Goal: Task Accomplishment & Management: Manage account settings

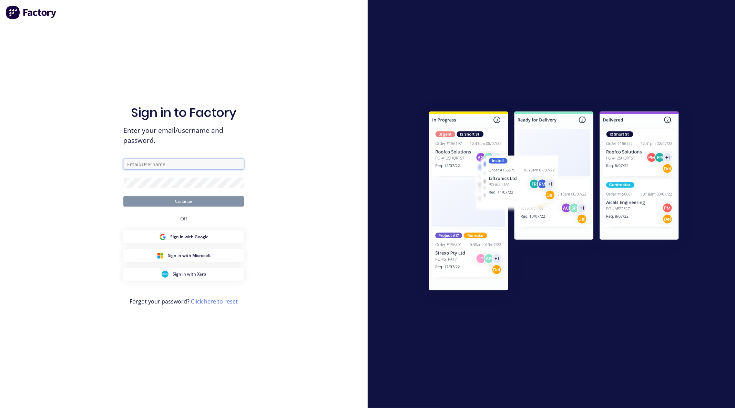
click at [167, 165] on input "text" at bounding box center [183, 164] width 121 height 10
click at [318, 223] on div "Sign in to Factory Enter your email/username and password. Continue OR Sign in …" at bounding box center [184, 204] width 368 height 408
click at [204, 165] on input "text" at bounding box center [183, 164] width 121 height 10
paste input "[EMAIL_ADDRESS][DOMAIN_NAME]"
type input "[EMAIL_ADDRESS][DOMAIN_NAME]"
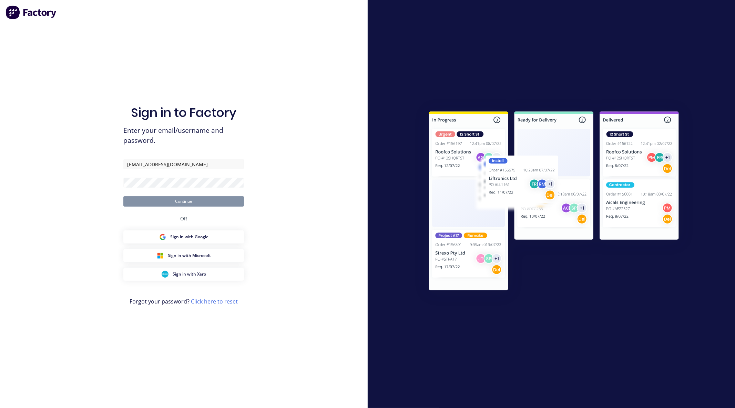
click at [101, 172] on div "Sign in to Factory Enter your email/username and password. [EMAIL_ADDRESS][DOMA…" at bounding box center [184, 204] width 368 height 408
click at [123, 196] on button "Continue" at bounding box center [183, 201] width 121 height 10
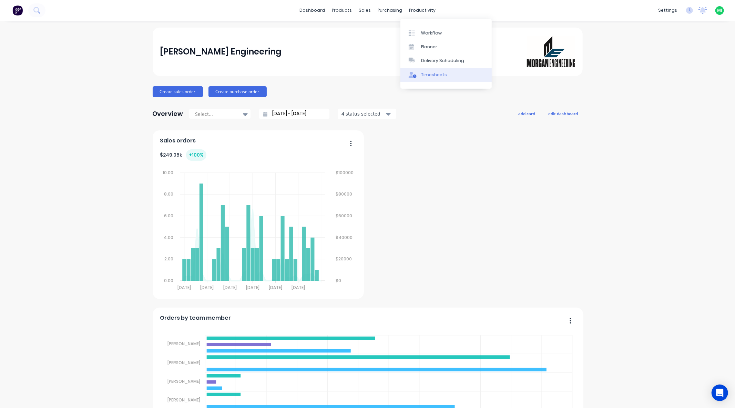
click at [430, 72] on div "Timesheets" at bounding box center [434, 75] width 26 height 6
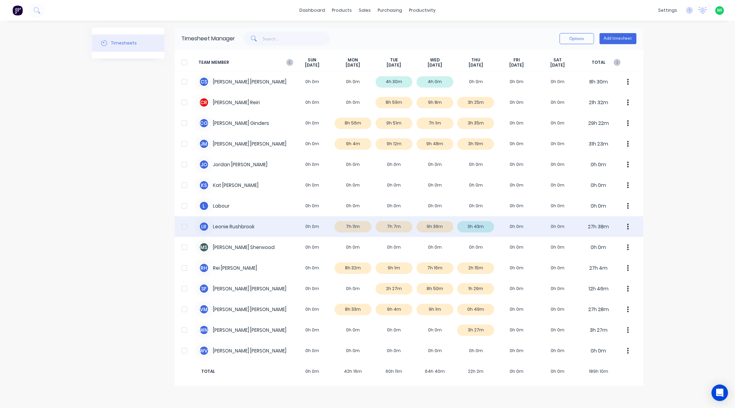
click at [503, 226] on div "L R [PERSON_NAME] 0h 0m 7h 11m 7h 7m 9h 36m 3h 43m 0h 0m 0h 0m 27h 38m" at bounding box center [409, 226] width 469 height 21
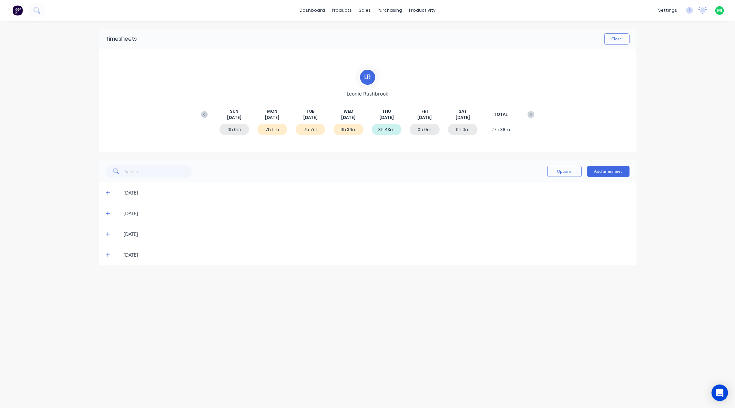
click at [111, 254] on span at bounding box center [109, 254] width 7 height 7
click at [689, 8] on icon at bounding box center [689, 10] width 7 height 7
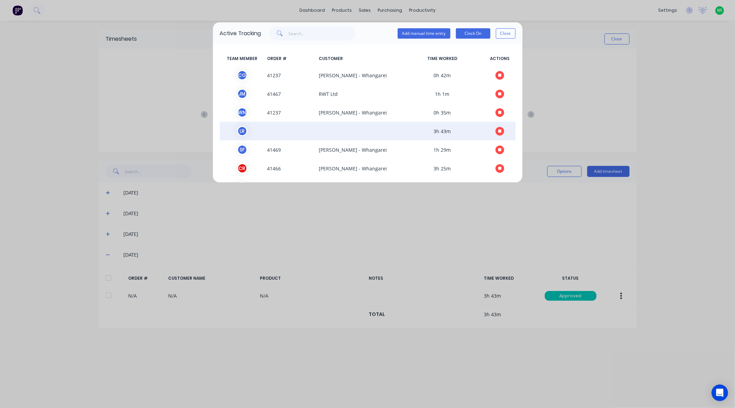
click at [499, 133] on icon "button" at bounding box center [500, 131] width 3 height 4
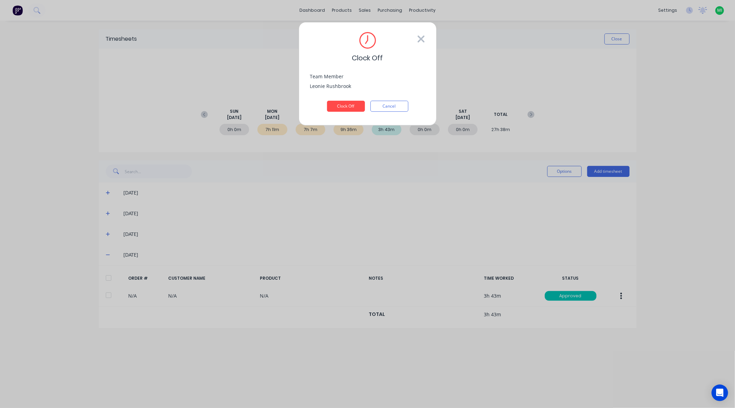
click at [423, 37] on icon at bounding box center [421, 38] width 8 height 11
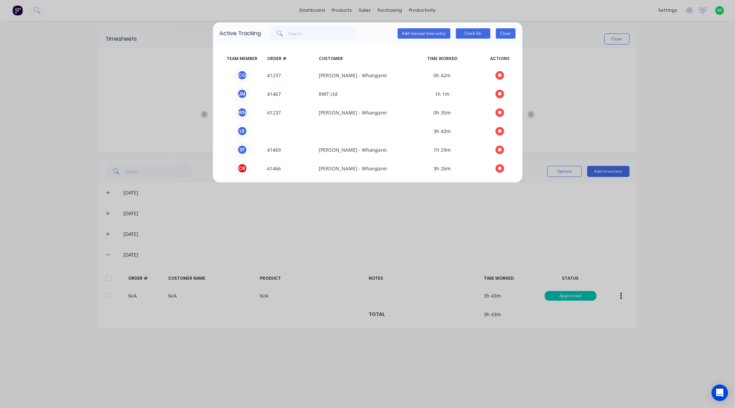
click at [504, 35] on button "Close" at bounding box center [506, 33] width 20 height 10
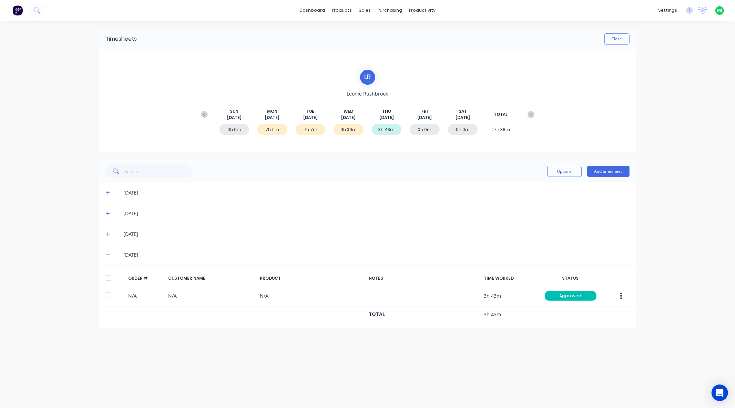
click at [108, 233] on icon at bounding box center [108, 234] width 4 height 4
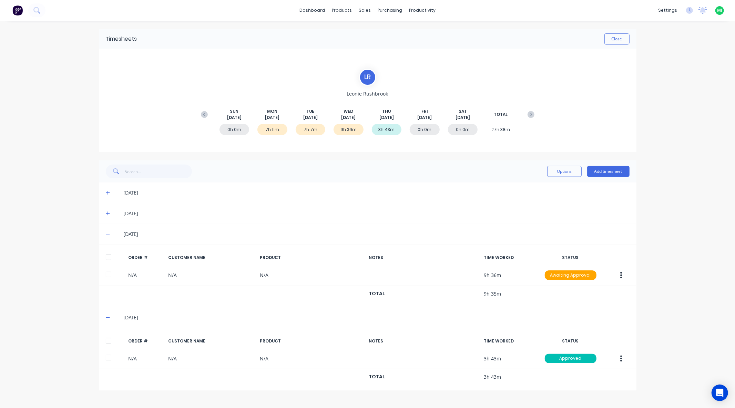
click at [108, 214] on icon at bounding box center [108, 213] width 4 height 5
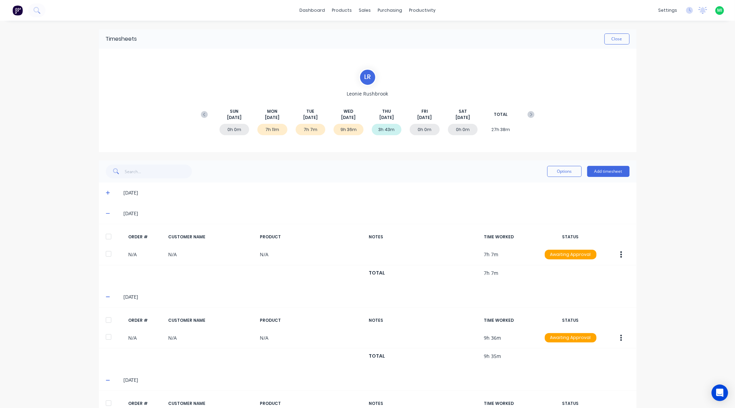
click at [106, 193] on icon at bounding box center [108, 192] width 4 height 5
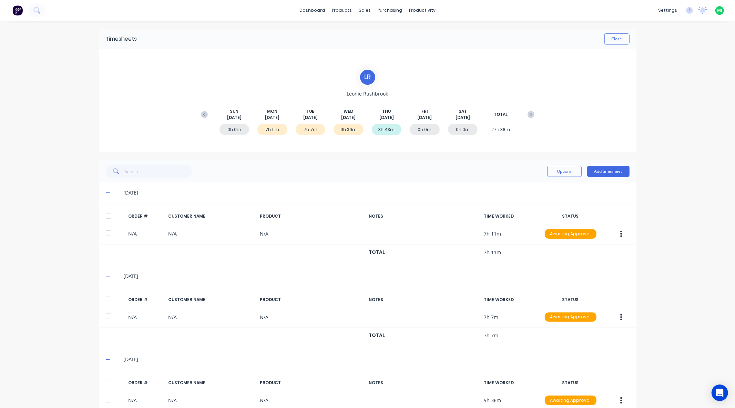
click at [106, 193] on icon at bounding box center [108, 192] width 4 height 5
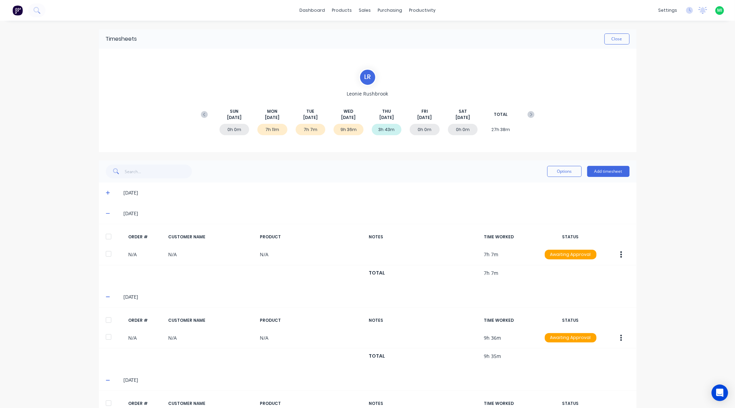
click at [106, 215] on span at bounding box center [109, 213] width 7 height 7
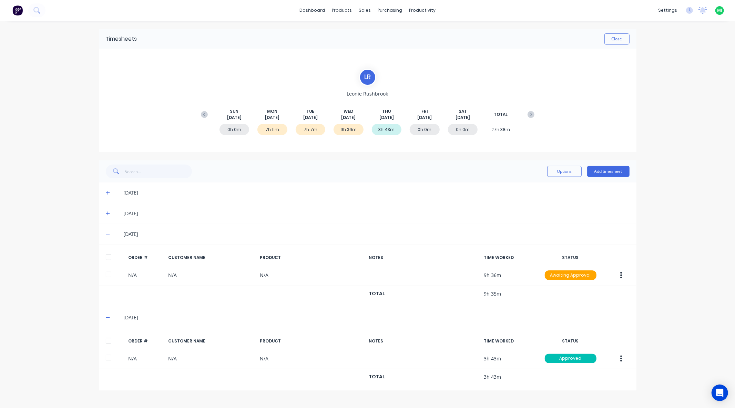
click at [107, 235] on icon at bounding box center [108, 234] width 4 height 5
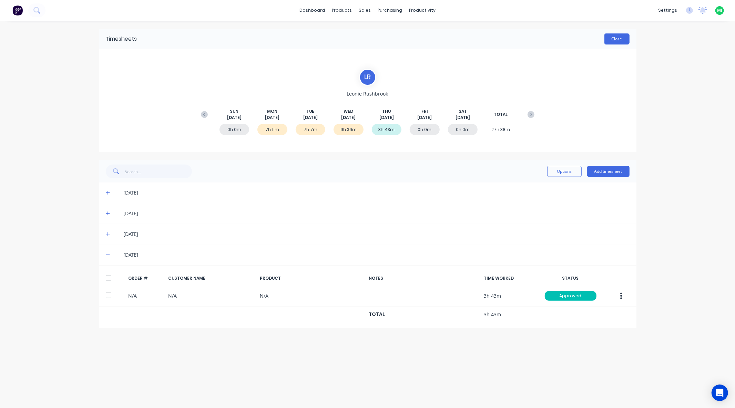
click at [621, 42] on button "Close" at bounding box center [617, 38] width 25 height 11
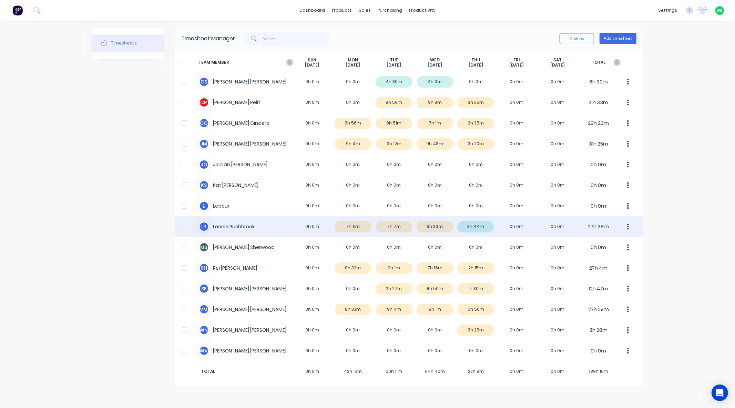
click at [311, 231] on div "L R [PERSON_NAME] 0h 0m 7h 11m 7h 7m 9h 36m 3h 44m 0h 0m 0h 0m 27h 38m" at bounding box center [409, 226] width 469 height 21
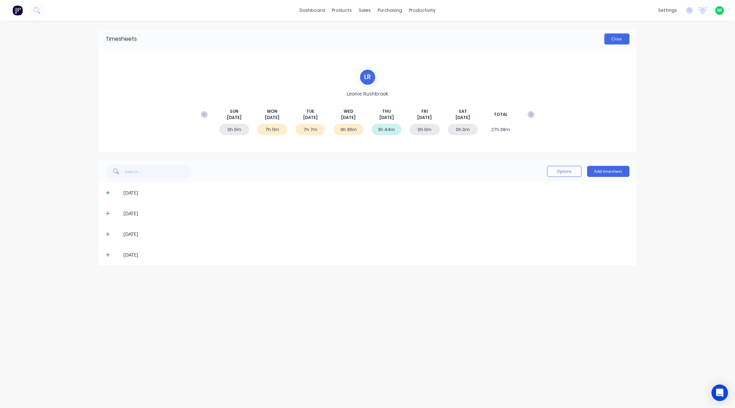
click at [625, 39] on button "Close" at bounding box center [617, 38] width 25 height 11
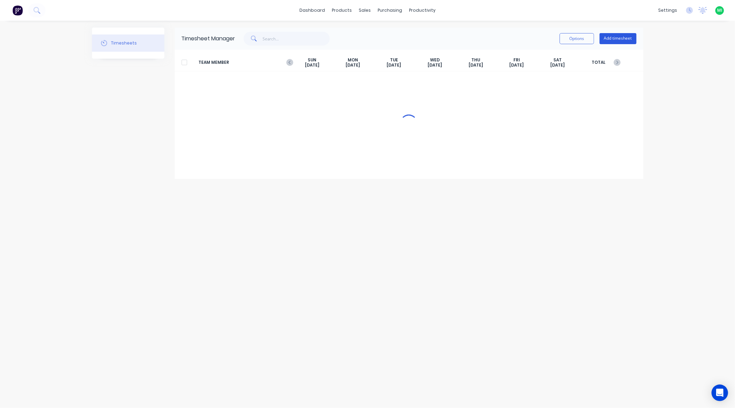
click at [611, 35] on button "Add timesheet" at bounding box center [618, 38] width 37 height 11
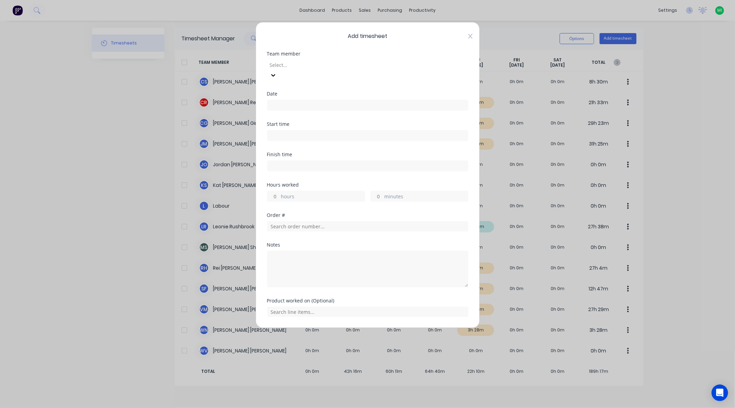
click at [469, 37] on icon at bounding box center [471, 36] width 4 height 6
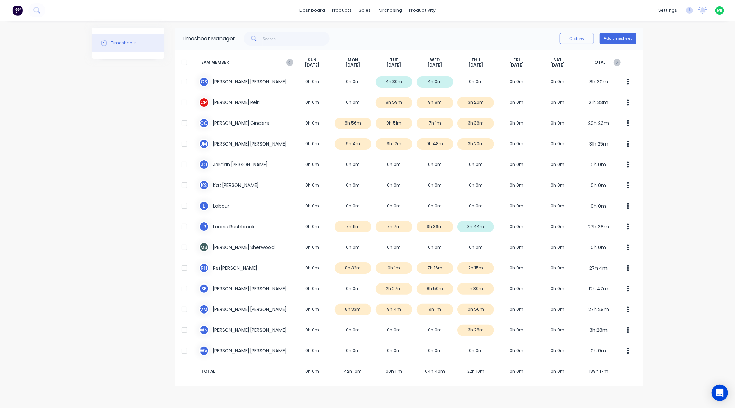
click at [149, 237] on div "Timesheets" at bounding box center [128, 207] width 72 height 358
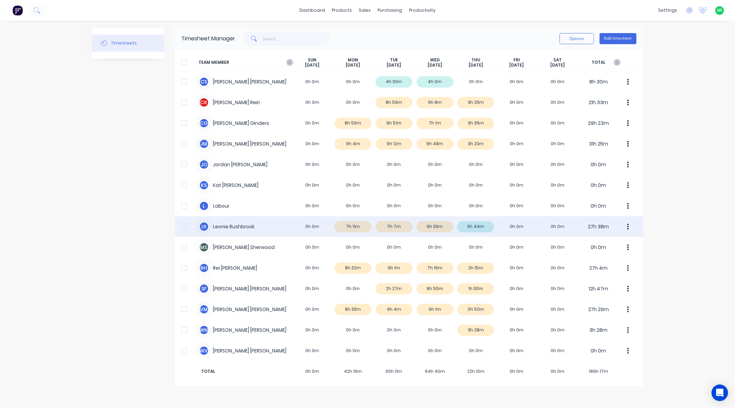
click at [501, 227] on div "L R [PERSON_NAME] 0h 0m 7h 11m 7h 7m 9h 36m 3h 44m 0h 0m 0h 0m 27h 38m" at bounding box center [409, 226] width 469 height 21
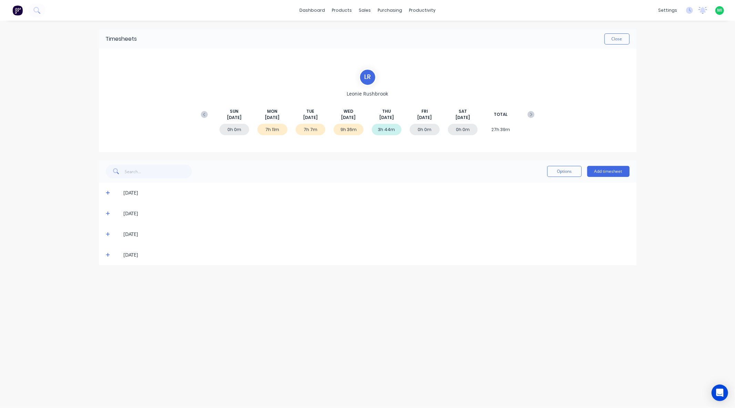
click at [108, 254] on icon at bounding box center [108, 255] width 4 height 4
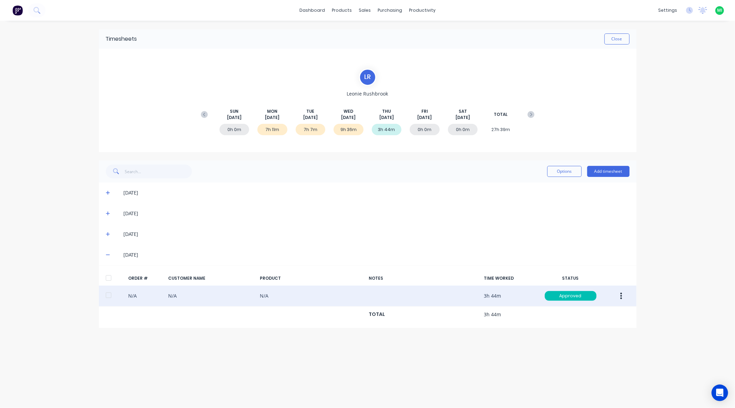
click at [623, 295] on button "button" at bounding box center [621, 296] width 16 height 12
click at [593, 356] on div "Duplicate" at bounding box center [597, 355] width 53 height 10
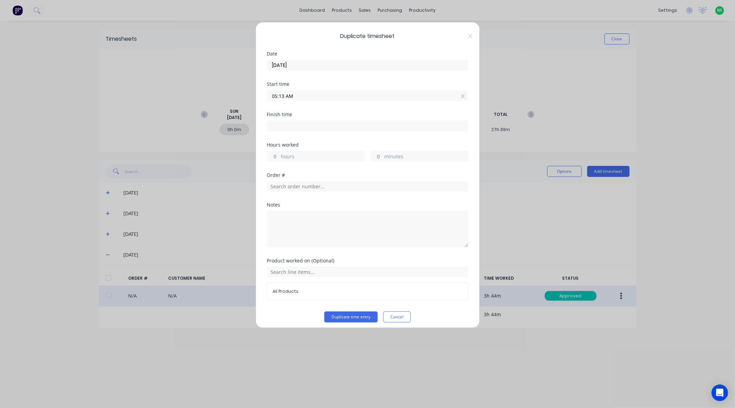
click at [278, 154] on input "hours" at bounding box center [274, 156] width 12 height 10
type input "3"
type input "08:13 AM"
click at [376, 155] on input "minutes" at bounding box center [377, 156] width 12 height 10
type input "44"
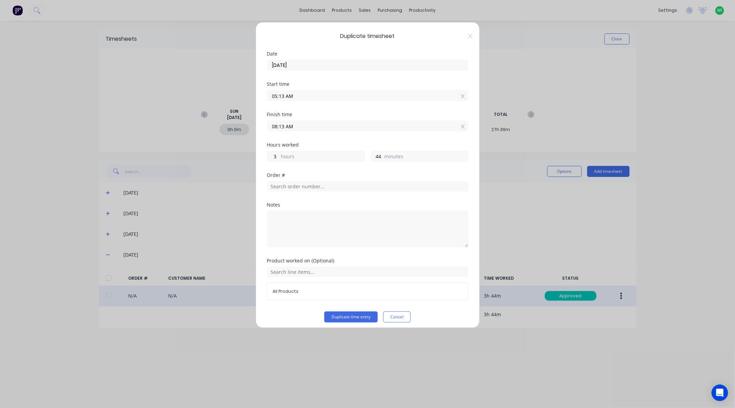
type input "08:57 AM"
click at [379, 172] on div "Hours worked 3 hours 44 minutes" at bounding box center [367, 157] width 201 height 30
click at [461, 126] on icon at bounding box center [463, 126] width 4 height 5
click at [278, 160] on input "hours" at bounding box center [274, 161] width 12 height 10
type input "4"
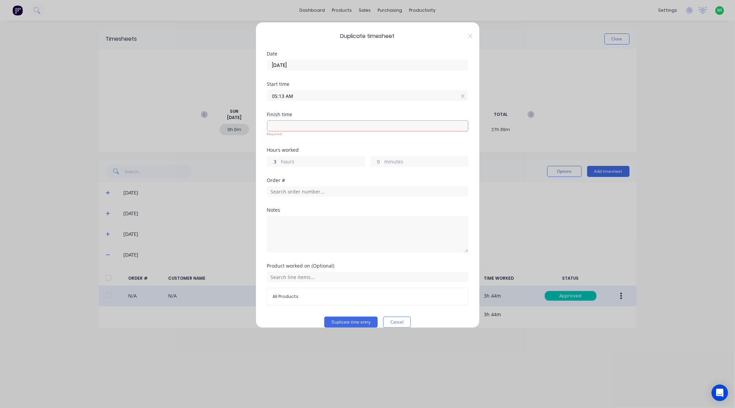
type input "3"
type input "08:13 AM"
click at [377, 160] on input "minutes" at bounding box center [377, 156] width 12 height 10
type input "44"
type input "08:57 AM"
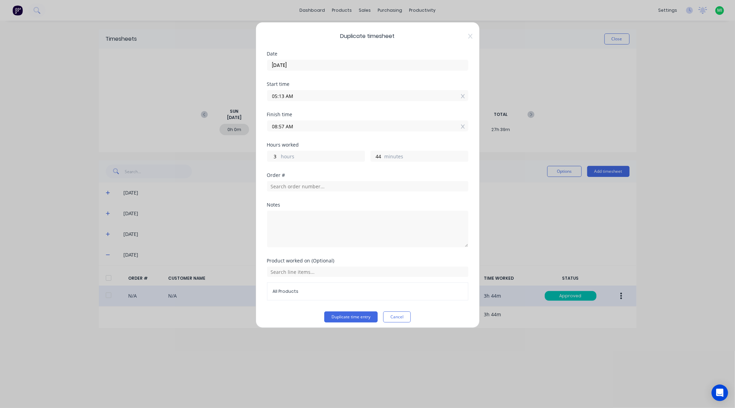
click at [370, 172] on div "Hours worked 3 hours 44 minutes" at bounding box center [367, 157] width 201 height 30
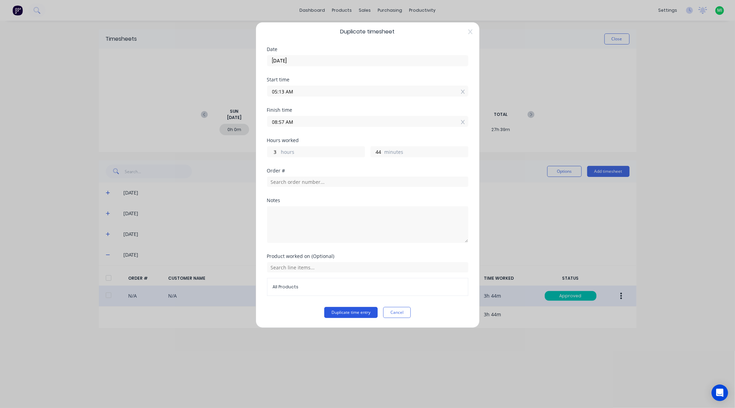
drag, startPoint x: 349, startPoint y: 311, endPoint x: 348, endPoint y: 315, distance: 4.3
click at [349, 313] on button "Duplicate time entry" at bounding box center [350, 312] width 53 height 11
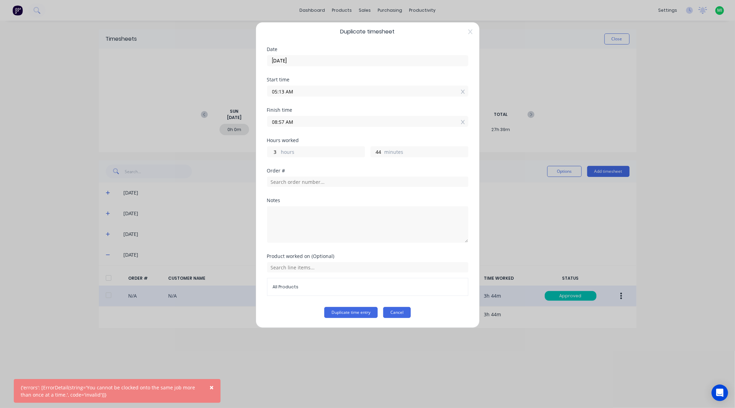
click at [395, 312] on button "Cancel" at bounding box center [397, 312] width 28 height 11
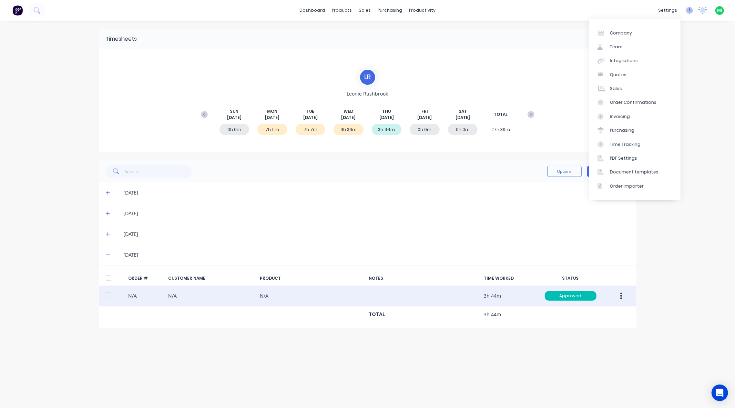
click at [690, 11] on icon at bounding box center [689, 10] width 7 height 7
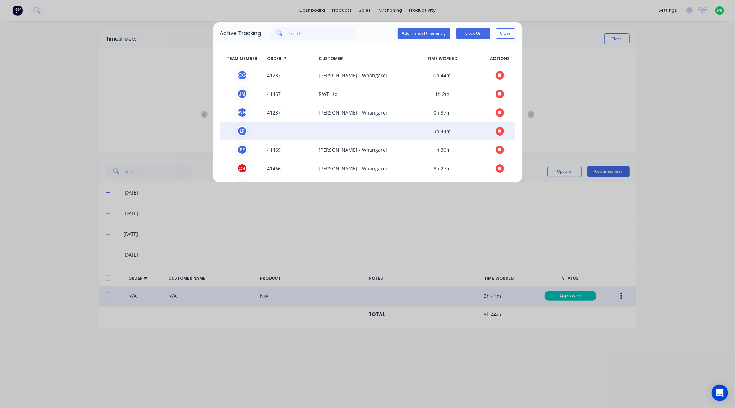
click at [499, 129] on icon "button" at bounding box center [500, 131] width 3 height 4
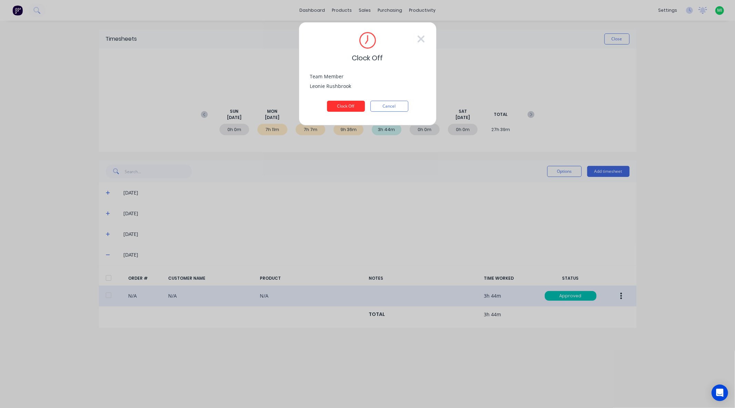
click at [345, 107] on button "Clock Off" at bounding box center [346, 106] width 38 height 11
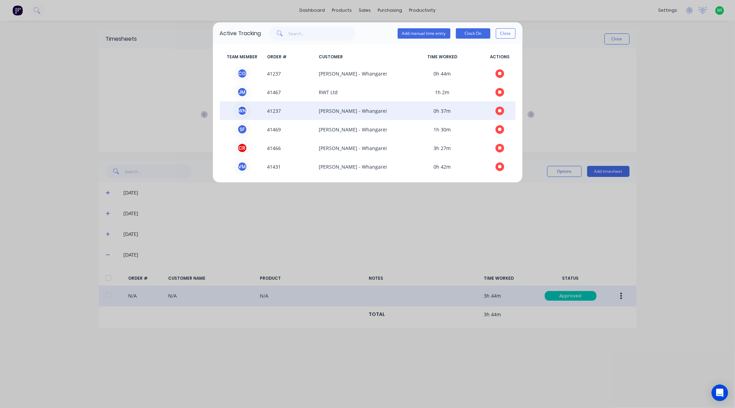
scroll to position [0, 0]
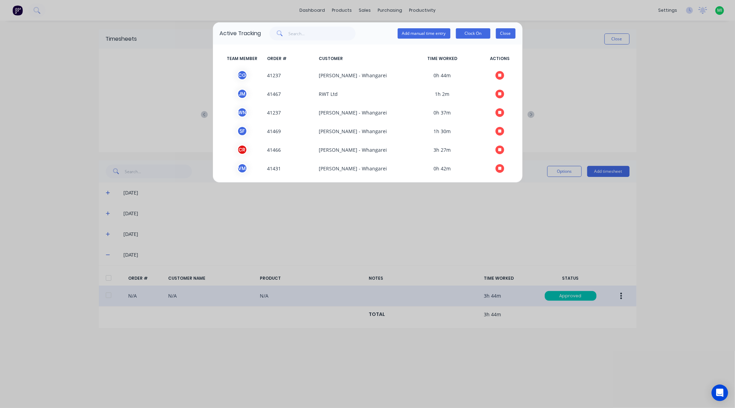
click at [505, 32] on button "Close" at bounding box center [506, 33] width 20 height 10
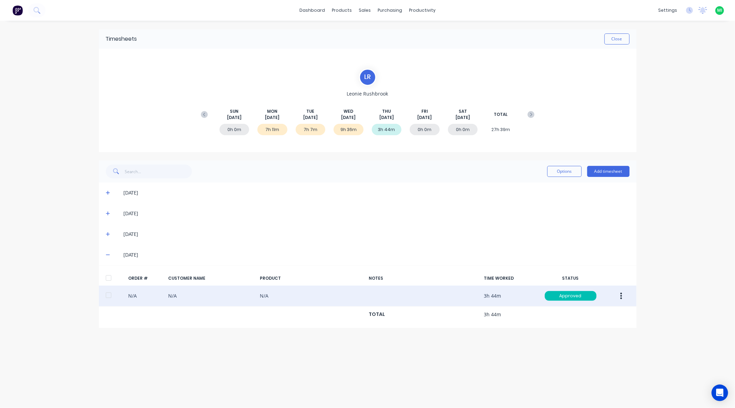
click at [623, 296] on button "button" at bounding box center [621, 296] width 16 height 12
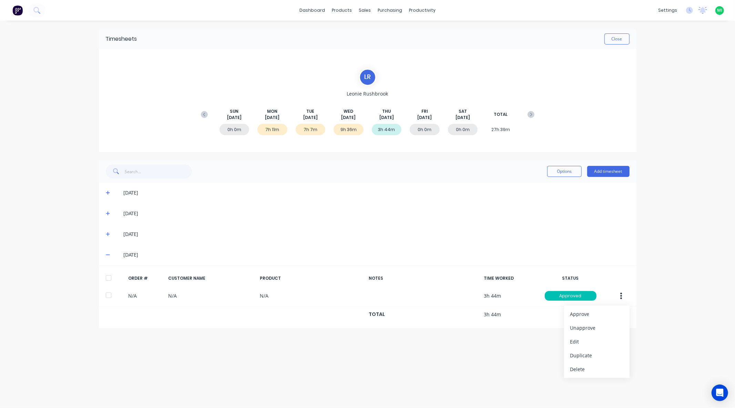
click at [435, 338] on div "Timesheets Close L R [PERSON_NAME] [DATE] [DATE] [DATE] [DATE] [DATE] [DATE] [D…" at bounding box center [368, 207] width 552 height 373
click at [621, 42] on button "Close" at bounding box center [617, 38] width 25 height 11
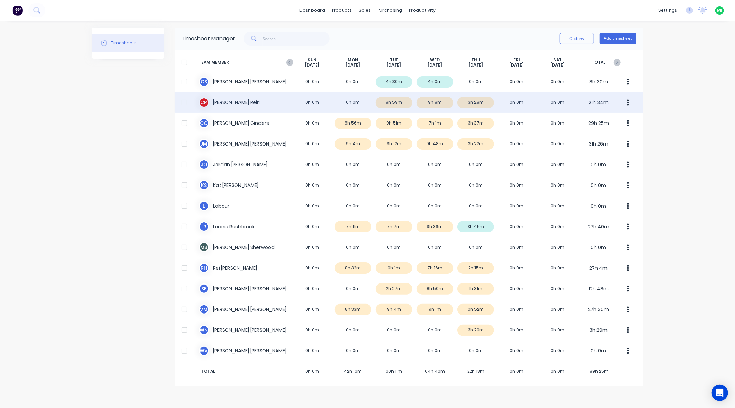
click at [367, 101] on div "[PERSON_NAME] [PERSON_NAME] 0h 0m 0h 0m 8h 59m 9h 8m 3h 28m 0h 0m 0h 0m 21h 34m" at bounding box center [409, 102] width 469 height 21
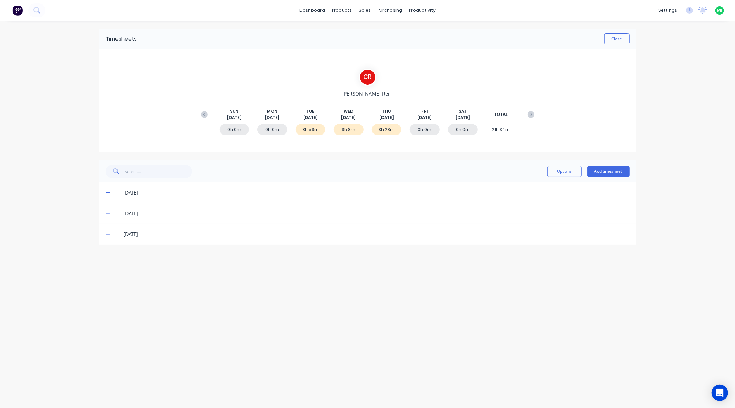
drag, startPoint x: 108, startPoint y: 234, endPoint x: 119, endPoint y: 242, distance: 13.6
click at [109, 234] on icon at bounding box center [108, 234] width 4 height 4
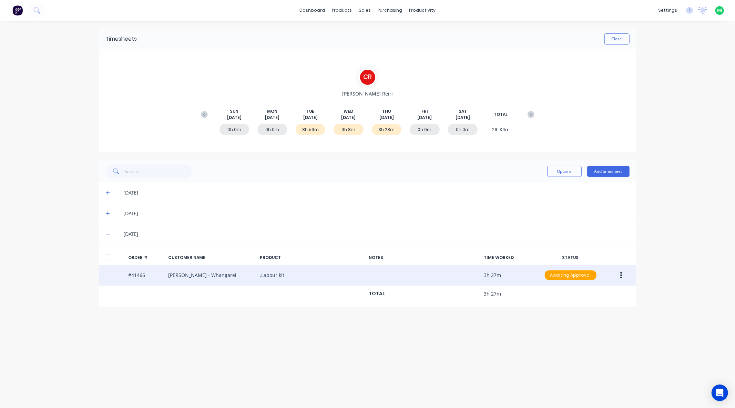
click at [624, 275] on button "button" at bounding box center [621, 275] width 16 height 12
click at [587, 319] on div "Edit" at bounding box center [597, 321] width 53 height 10
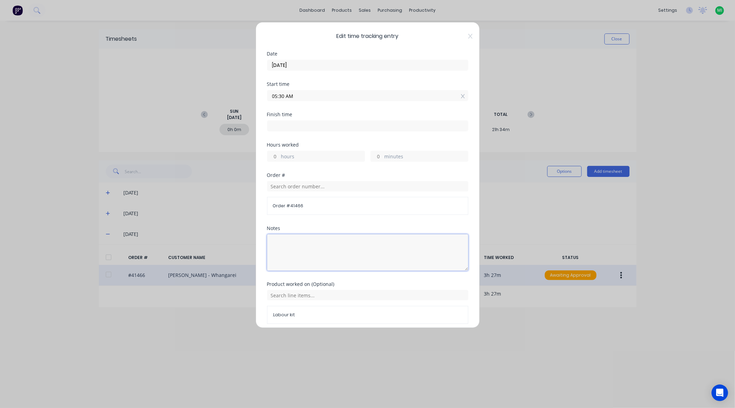
click at [283, 247] on textarea at bounding box center [367, 252] width 201 height 37
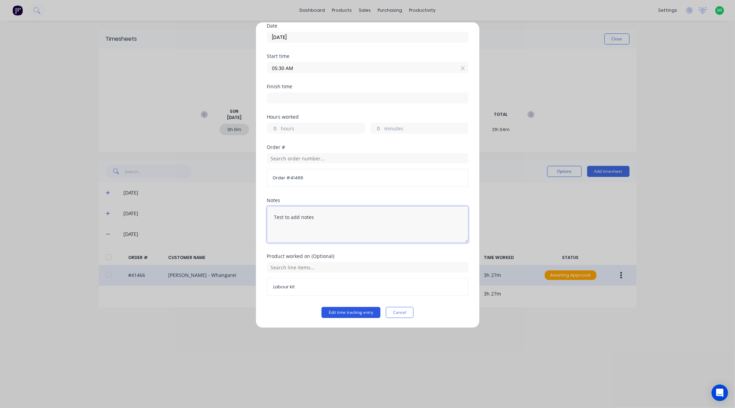
type textarea "Test to add notes"
click at [322, 310] on button "Edit time tracking entry" at bounding box center [351, 312] width 59 height 11
click at [402, 314] on button "Cancel" at bounding box center [400, 312] width 28 height 11
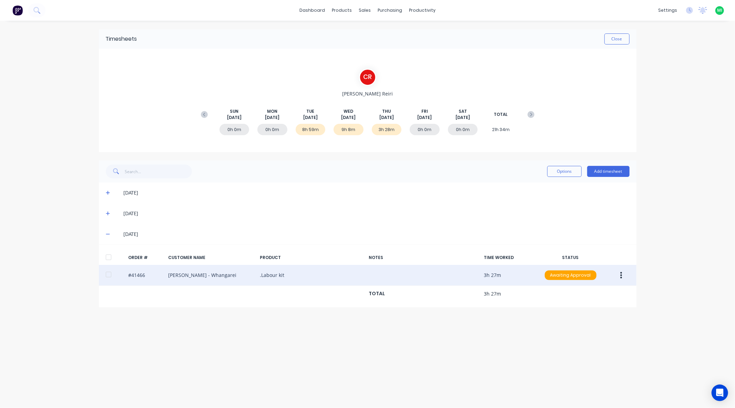
click at [107, 213] on icon at bounding box center [108, 214] width 4 height 4
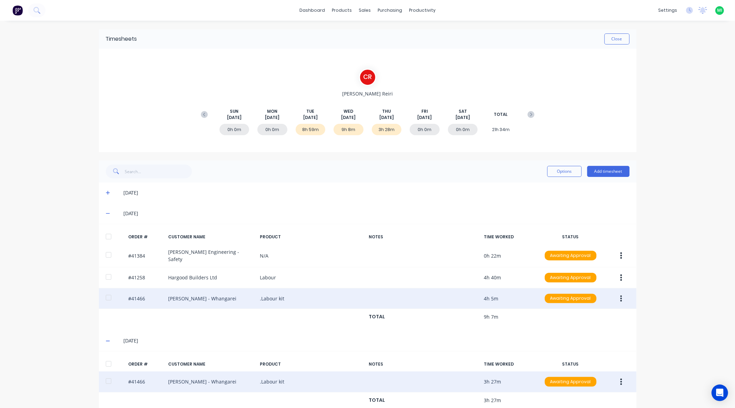
click at [621, 297] on icon "button" at bounding box center [622, 298] width 2 height 6
click at [581, 342] on div "Edit" at bounding box center [597, 344] width 53 height 10
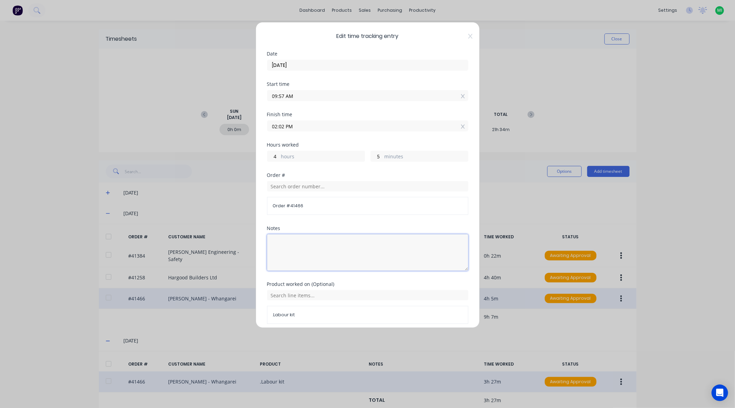
click at [292, 240] on textarea at bounding box center [367, 252] width 201 height 37
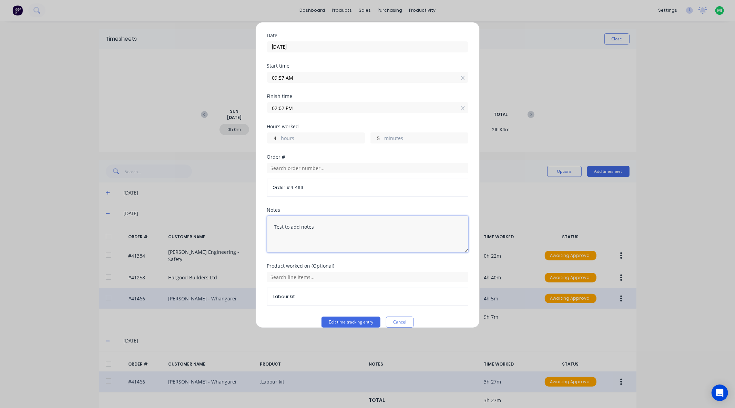
scroll to position [28, 0]
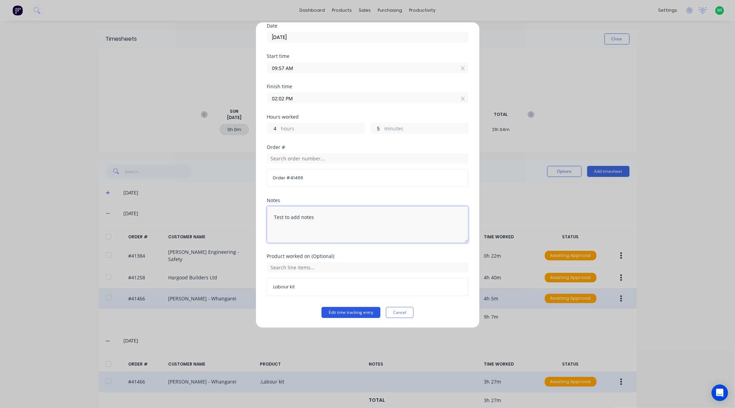
type textarea "Test to add notes"
click at [345, 311] on button "Edit time tracking entry" at bounding box center [351, 312] width 59 height 11
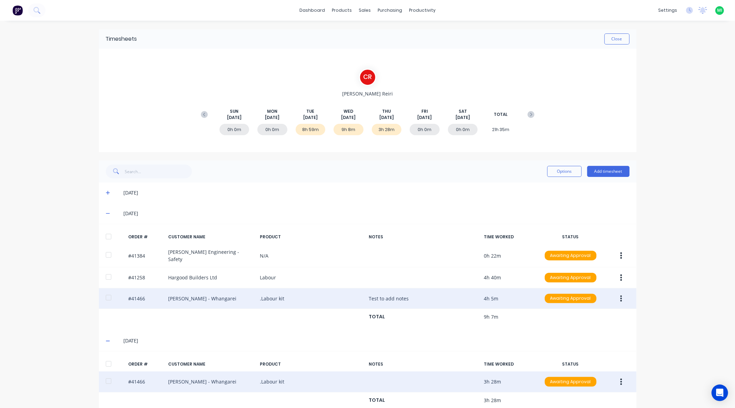
click at [621, 298] on icon "button" at bounding box center [622, 298] width 2 height 6
click at [592, 342] on div "Edit" at bounding box center [597, 344] width 53 height 10
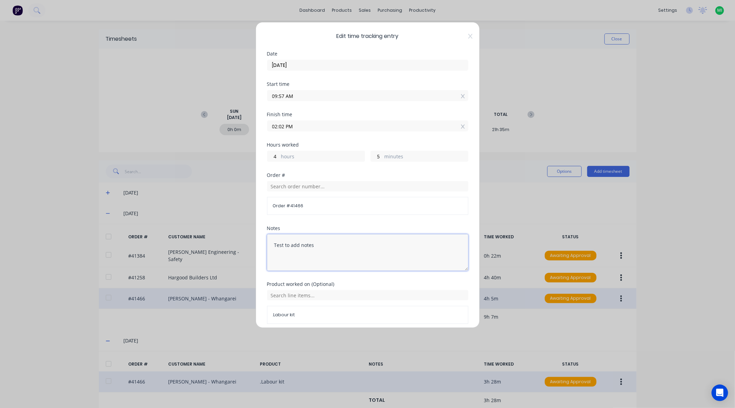
drag, startPoint x: 327, startPoint y: 250, endPoint x: 259, endPoint y: 237, distance: 68.4
click at [259, 237] on div "Edit time tracking entry Date [DATE] Start time 09:57 AM Finish time 02:02 PM H…" at bounding box center [368, 175] width 224 height 306
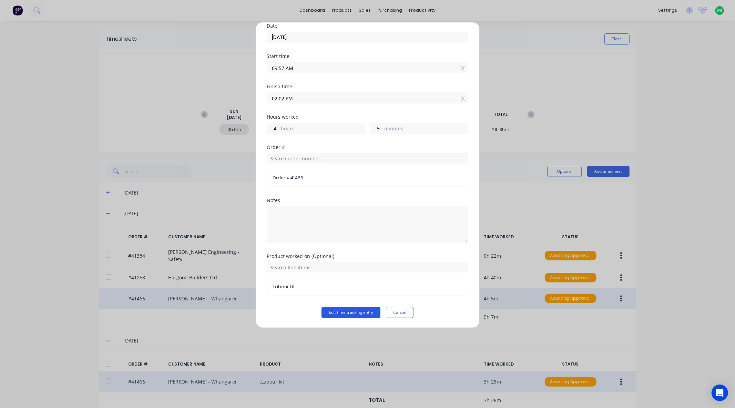
click at [342, 308] on button "Edit time tracking entry" at bounding box center [351, 312] width 59 height 11
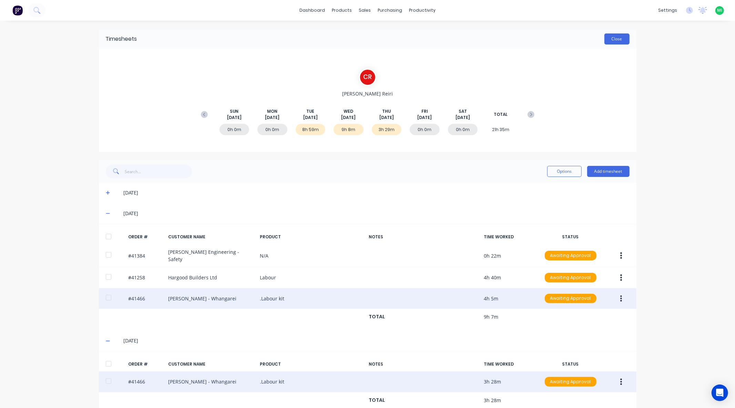
click at [607, 37] on button "Close" at bounding box center [617, 38] width 25 height 11
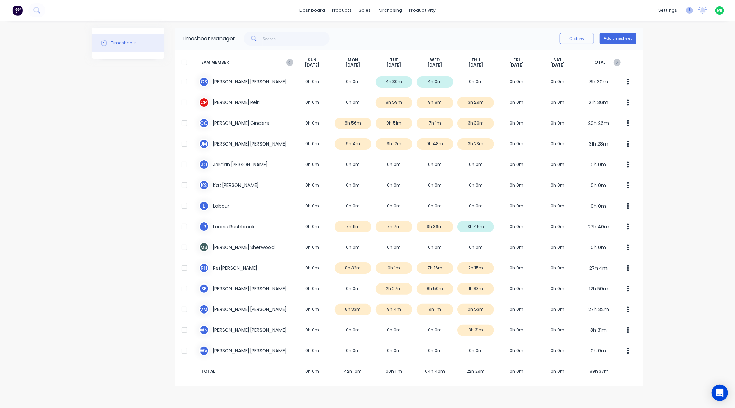
click at [691, 8] on icon at bounding box center [689, 10] width 7 height 7
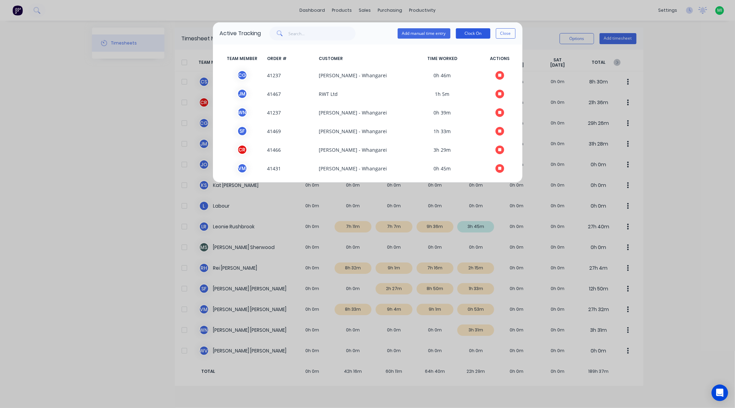
click at [479, 36] on button "Clock On" at bounding box center [473, 33] width 34 height 10
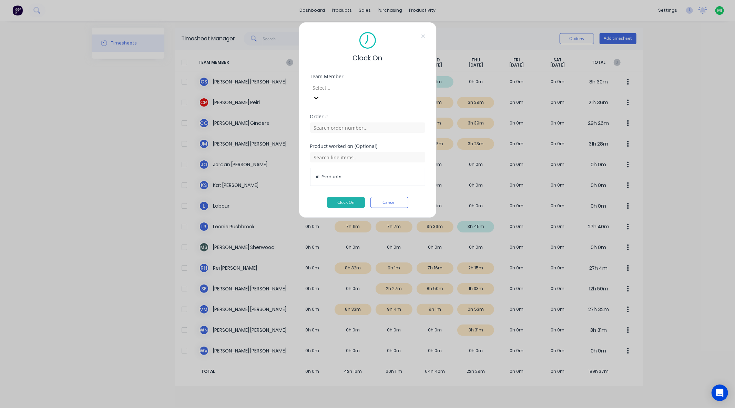
click at [355, 88] on div at bounding box center [361, 87] width 99 height 9
click at [308, 195] on div "Clock On Team Member 14 results available. Use Up and Down to choose options, p…" at bounding box center [368, 120] width 138 height 196
click at [388, 197] on button "Cancel" at bounding box center [390, 202] width 38 height 11
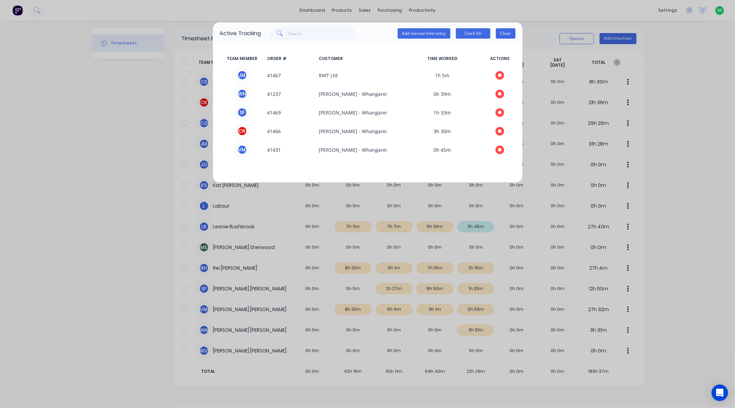
click at [505, 37] on button "Close" at bounding box center [506, 33] width 20 height 10
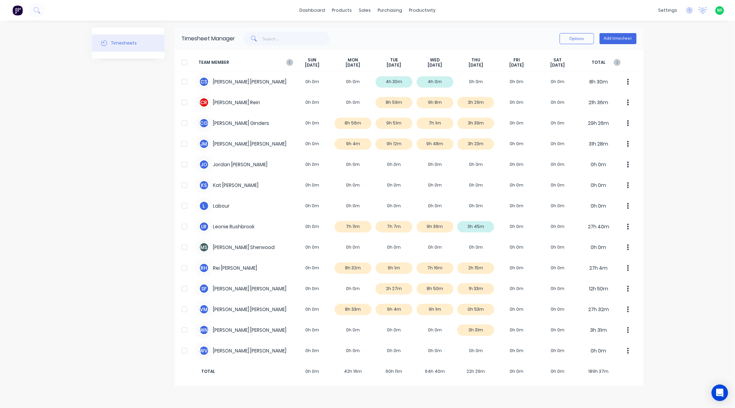
click at [16, 9] on img at bounding box center [17, 10] width 10 height 10
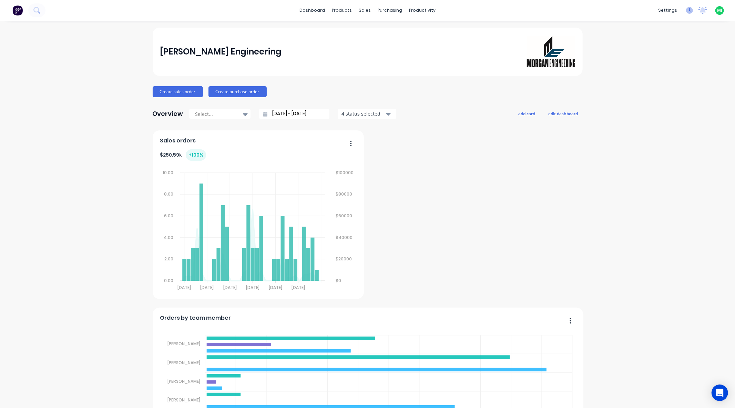
click at [686, 12] on icon at bounding box center [689, 10] width 7 height 7
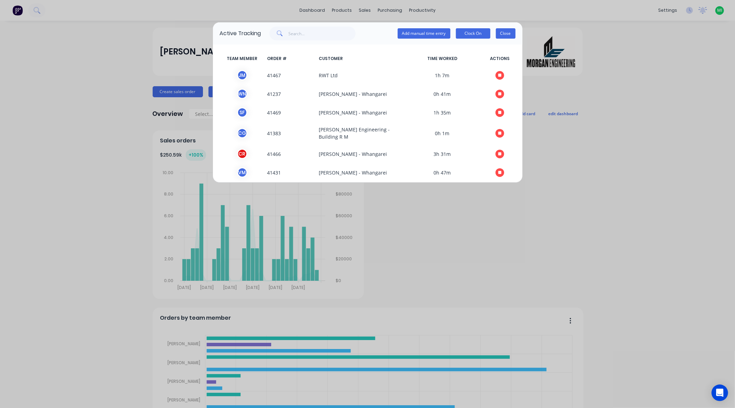
click at [509, 30] on button "Close" at bounding box center [506, 33] width 20 height 10
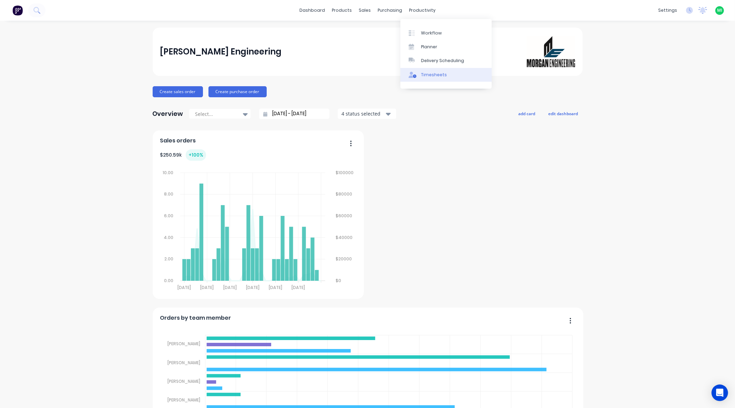
click at [422, 71] on link "Timesheets" at bounding box center [446, 75] width 91 height 14
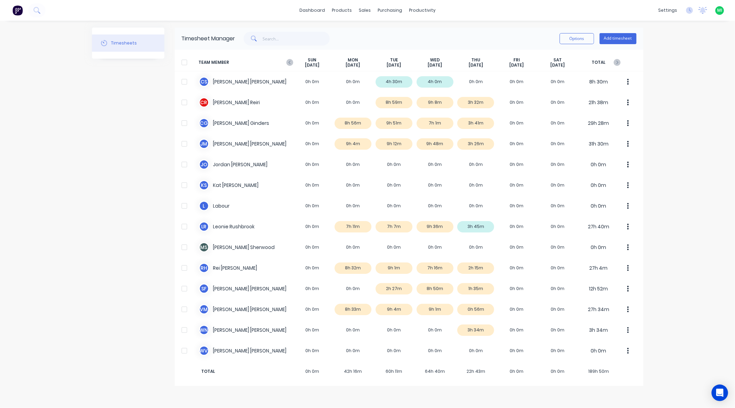
click at [16, 14] on img at bounding box center [17, 10] width 10 height 10
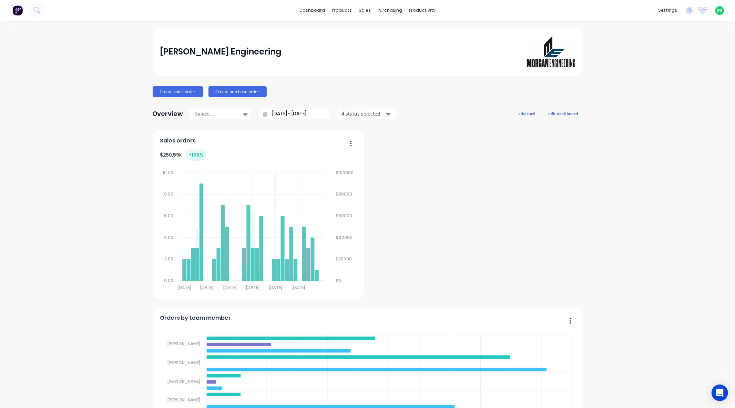
click at [718, 8] on span "MI" at bounding box center [720, 10] width 5 height 6
click at [665, 91] on button "Sign out" at bounding box center [676, 86] width 91 height 14
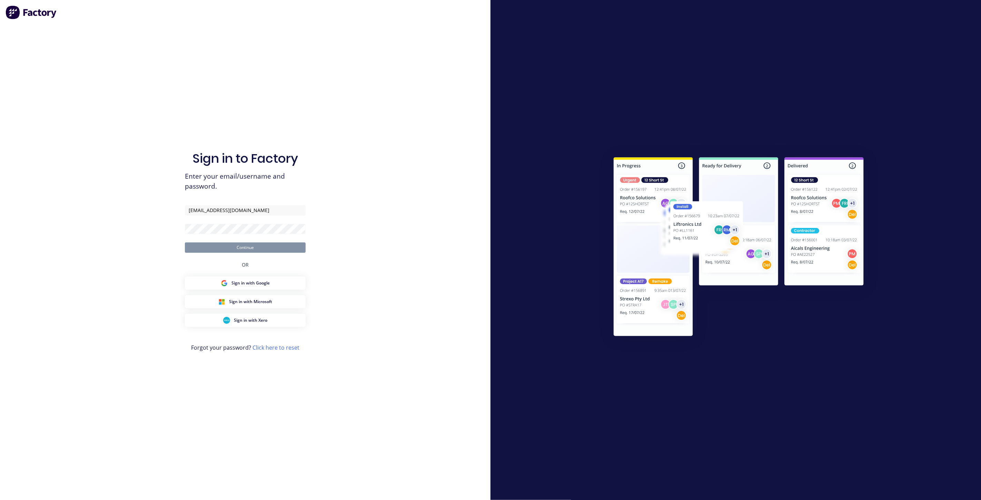
type input "[EMAIL_ADDRESS][DOMAIN_NAME]"
click at [185, 242] on button "Continue" at bounding box center [245, 247] width 121 height 10
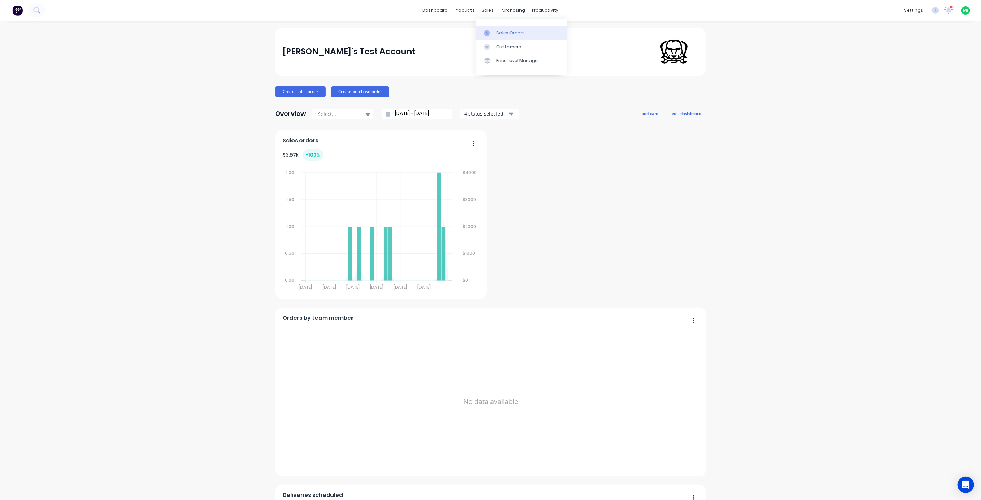
click at [516, 36] on div "Sales Orders" at bounding box center [510, 33] width 28 height 6
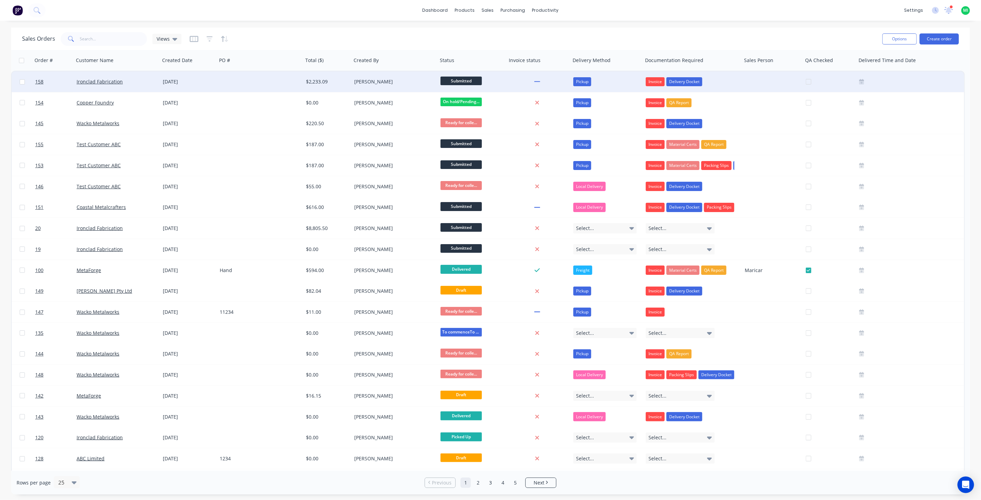
click at [150, 80] on div "Ironclad Fabrication" at bounding box center [115, 81] width 77 height 7
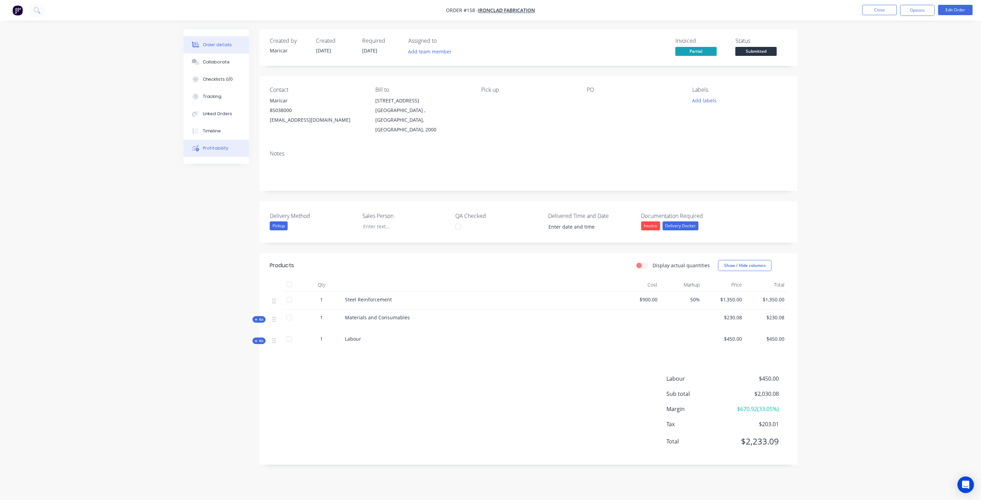
click at [212, 152] on button "Profitability" at bounding box center [216, 148] width 66 height 17
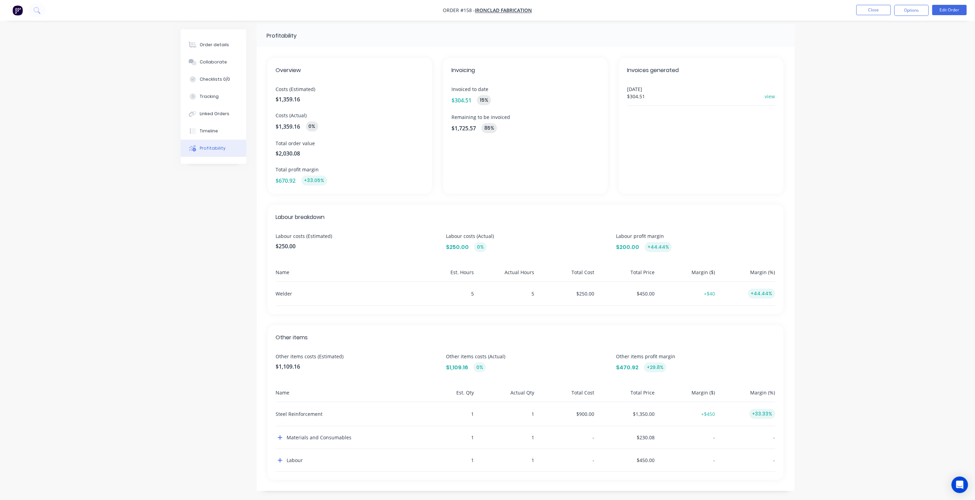
scroll to position [6, 0]
click at [275, 434] on div "Other items Other items costs (Estimated) $1,109.16 Other items costs (Actual) …" at bounding box center [526, 401] width 516 height 155
click at [281, 437] on icon "button" at bounding box center [280, 437] width 5 height 6
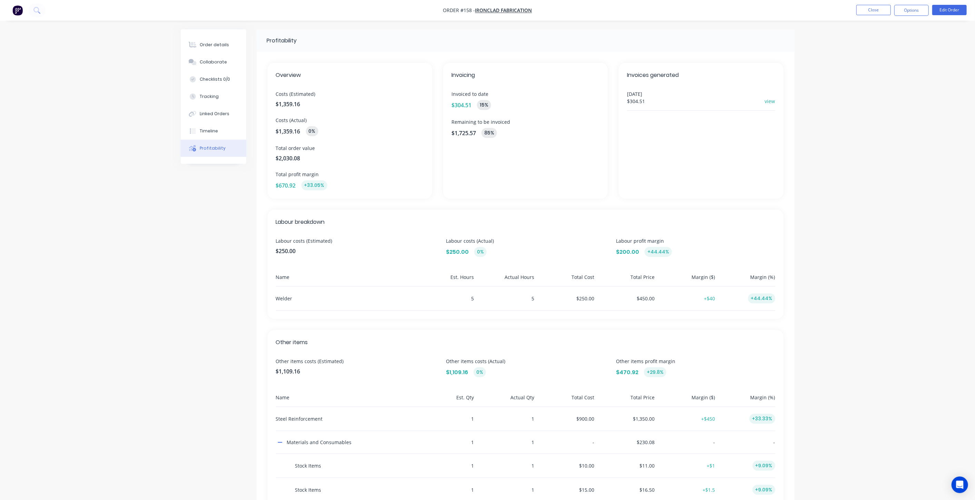
scroll to position [102, 0]
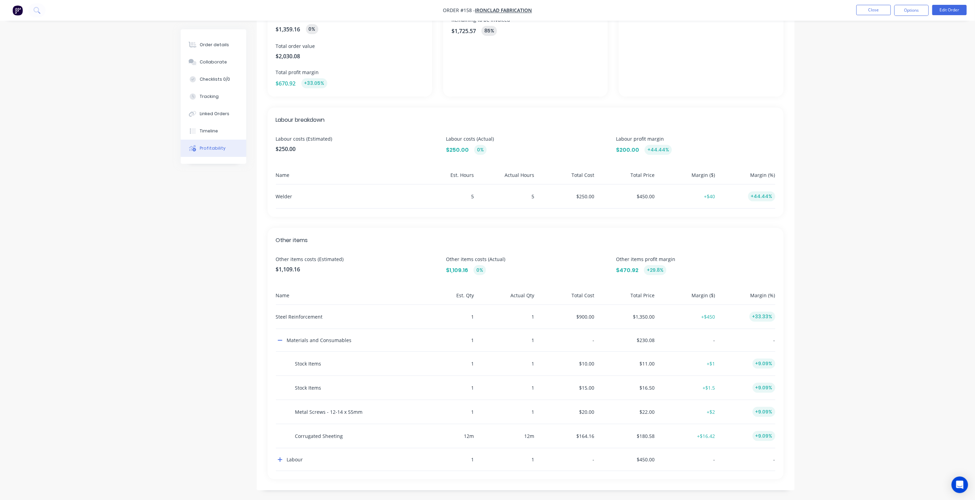
click at [223, 36] on div "Order details Collaborate Checklists 0/0 Tracking Linked Orders Timeline Profit…" at bounding box center [214, 96] width 66 height 134
click at [221, 46] on div "Order details" at bounding box center [214, 45] width 29 height 6
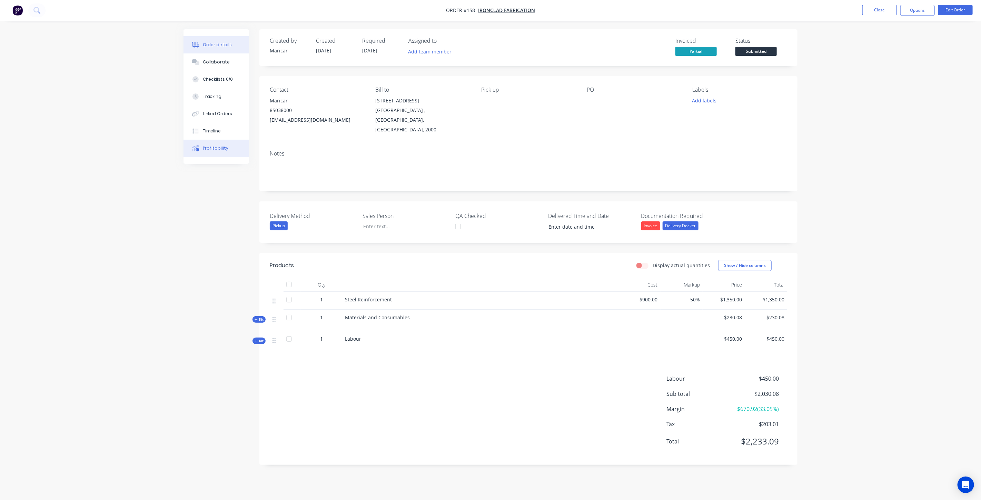
click at [203, 143] on button "Profitability" at bounding box center [216, 148] width 66 height 17
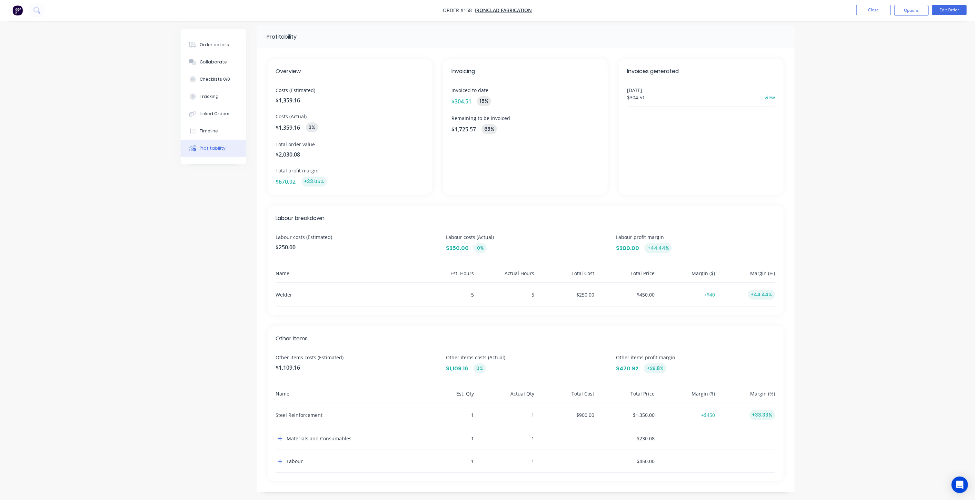
scroll to position [6, 0]
